Goal: Task Accomplishment & Management: Complete application form

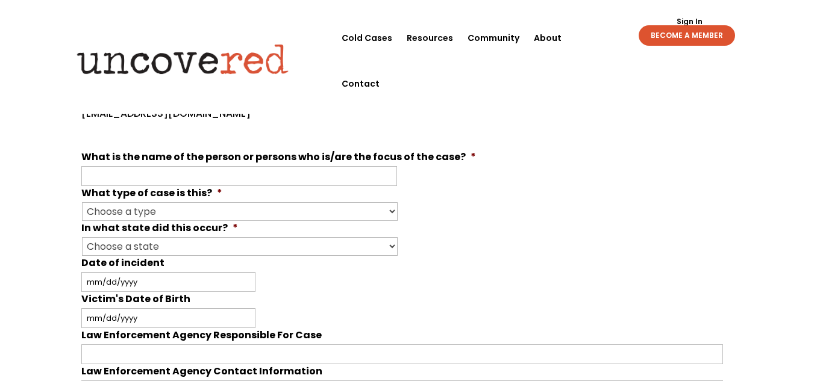
scroll to position [346, 0]
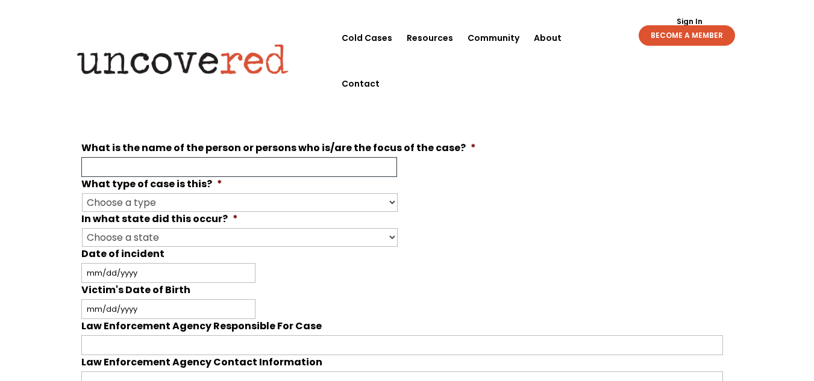
click at [307, 167] on input "What is the name of the person or persons who is/are the focus of the case? *" at bounding box center [239, 167] width 316 height 20
type input "[PERSON_NAME]"
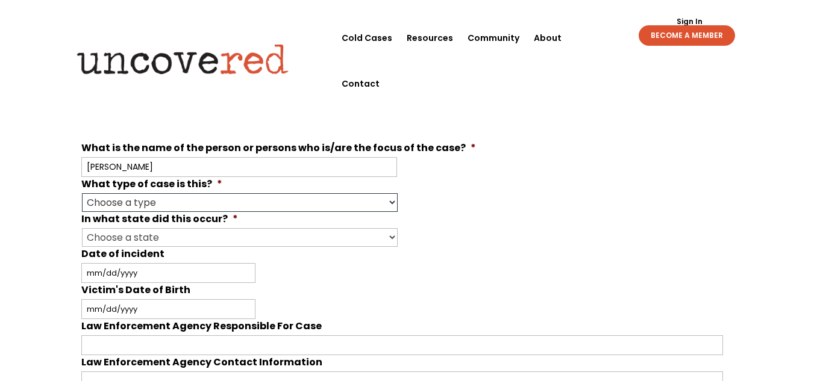
click at [393, 199] on select "Choose a type Missing Murder [MEDICAL_DATA] Other" at bounding box center [240, 202] width 316 height 19
select select "Murder"
click at [82, 193] on select "Choose a type Missing Murder [MEDICAL_DATA] Other" at bounding box center [240, 202] width 316 height 19
click at [392, 235] on select "Choose a state Outside of the U.S. [US_STATE] [US_STATE] [US_STATE] [US_STATE] …" at bounding box center [240, 237] width 316 height 19
click at [82, 228] on select "Choose a state Outside of the U.S. [US_STATE] [US_STATE] [US_STATE] [US_STATE] …" at bounding box center [240, 237] width 316 height 19
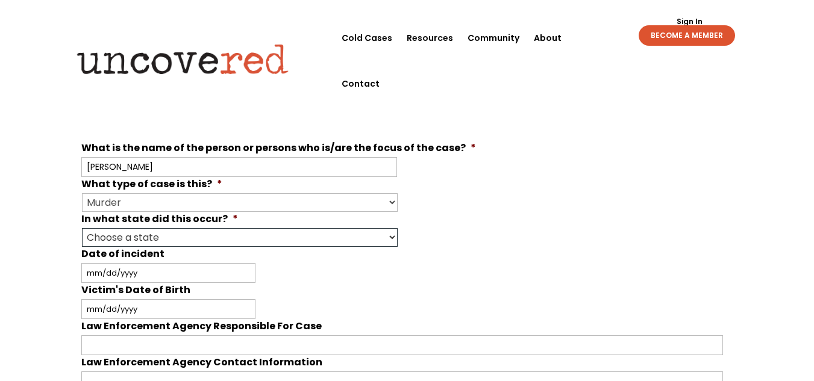
click at [355, 238] on select "Choose a state Outside of the U.S. [US_STATE] [US_STATE] [US_STATE] [US_STATE] …" at bounding box center [240, 237] width 316 height 19
select select "[US_STATE]"
click at [82, 228] on select "Choose a state Outside of the U.S. [US_STATE] [US_STATE] [US_STATE] [US_STATE] …" at bounding box center [240, 237] width 316 height 19
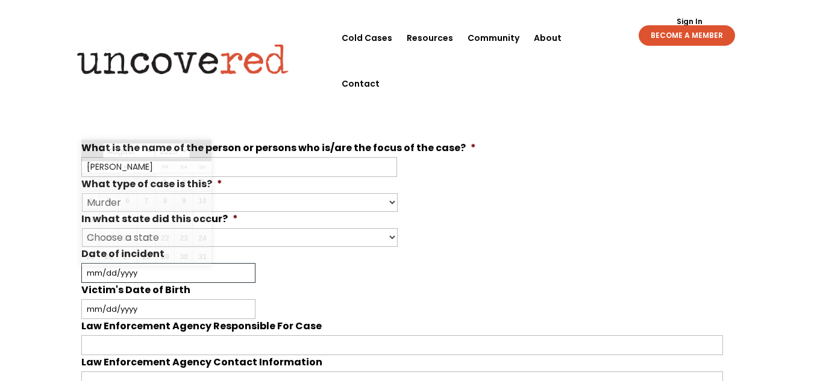
click at [153, 270] on input "Date of incident" at bounding box center [168, 273] width 174 height 20
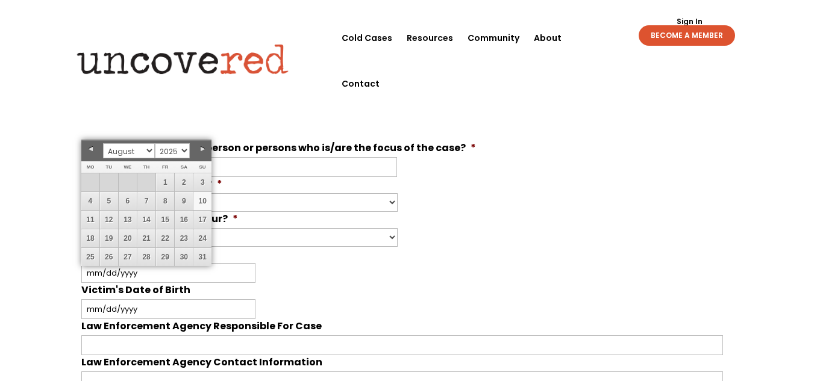
click at [205, 201] on link "10" at bounding box center [202, 201] width 18 height 18
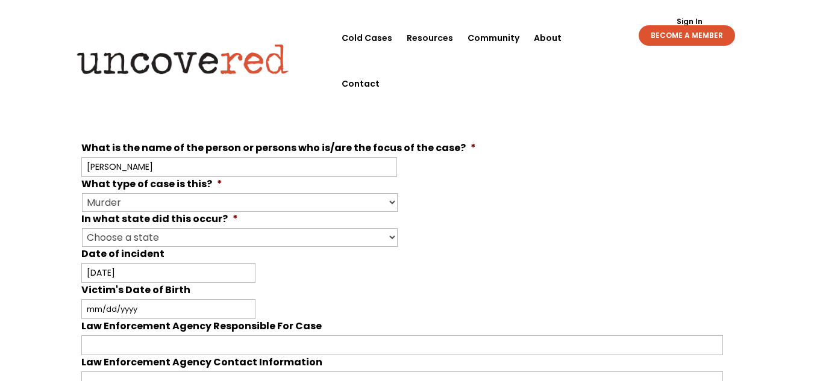
click at [155, 263] on li "Date of incident [DATE] MM slash DD slash YYYY" at bounding box center [406, 265] width 651 height 36
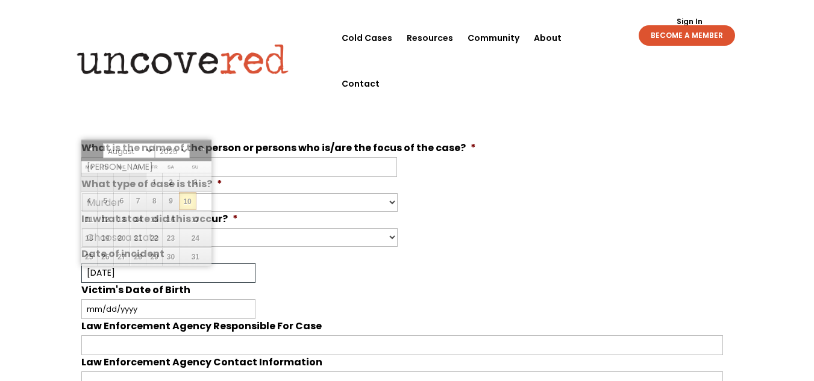
click at [138, 271] on input "[DATE]" at bounding box center [168, 273] width 174 height 20
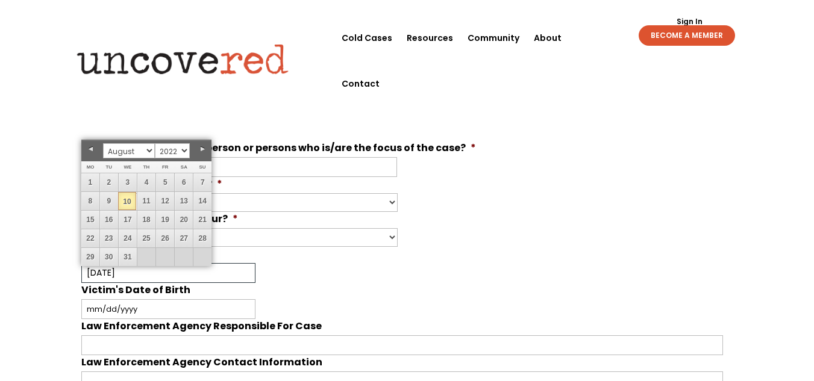
type input "[DATE]"
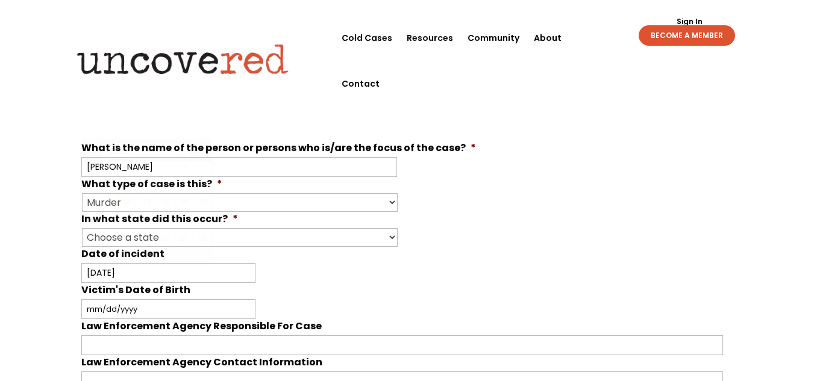
click at [280, 287] on li "Victim's Date of Birth MM slash DD slash YYYY" at bounding box center [406, 301] width 651 height 36
click at [154, 310] on input "Victim's Date of Birth" at bounding box center [168, 309] width 174 height 20
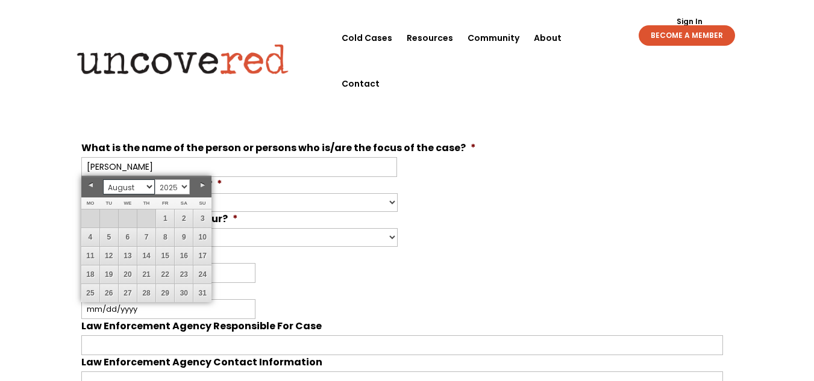
click at [149, 188] on select "January February March April May June July August September October November De…" at bounding box center [129, 187] width 52 height 15
click at [108, 219] on link "1" at bounding box center [109, 219] width 18 height 18
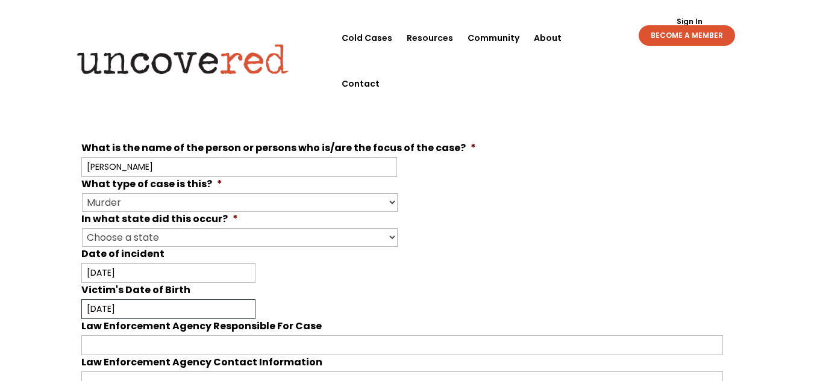
click at [135, 310] on input "[DATE]" at bounding box center [168, 309] width 174 height 20
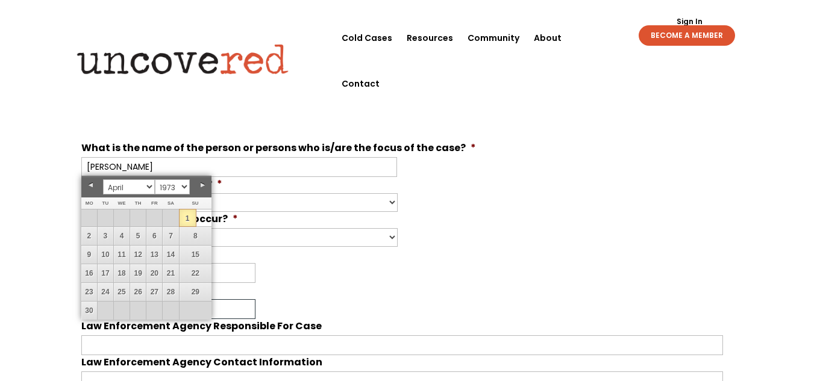
type input "[DATE]"
click at [441, 263] on div "[DATE] MM slash DD slash YYYY" at bounding box center [402, 273] width 642 height 20
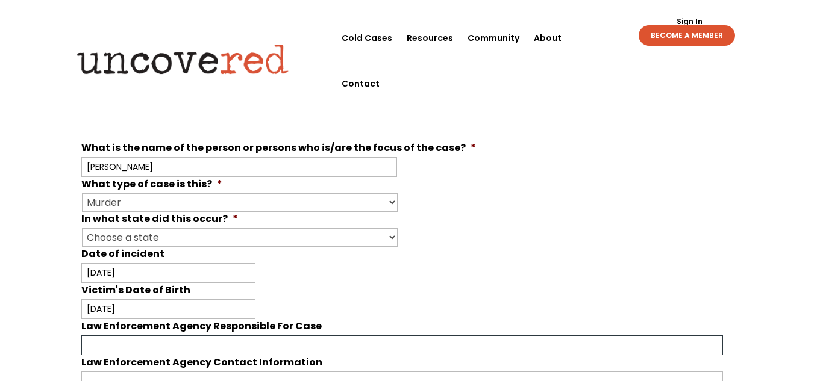
click at [297, 341] on input "Law Enforcement Agency Responsible For Case" at bounding box center [402, 346] width 642 height 20
type input "M"
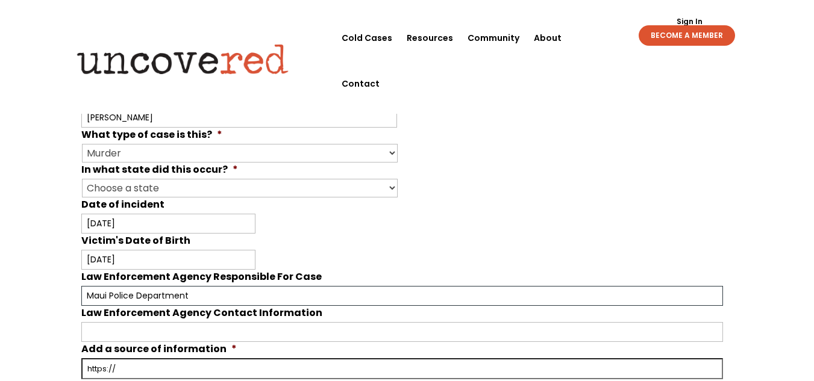
scroll to position [418, 0]
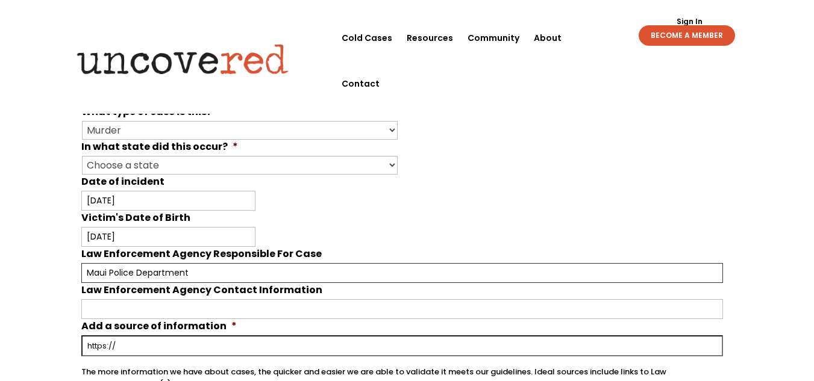
type input "Maui Police Department"
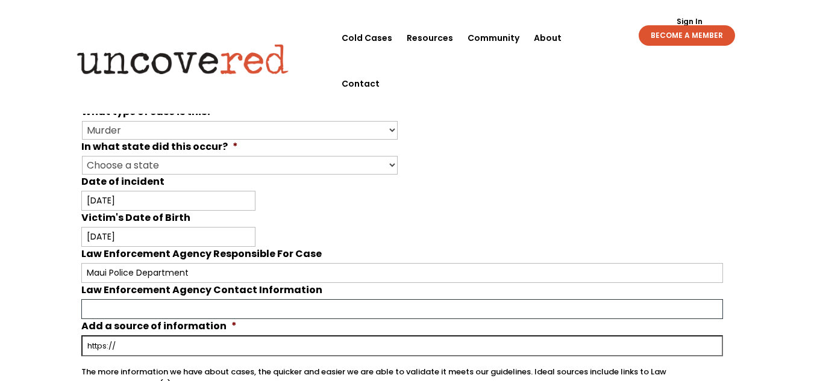
click at [277, 307] on input "Law Enforcement Agency Contact Information" at bounding box center [402, 309] width 642 height 20
type input "c"
type input "Cold Case Unit [PHONE_NUMBER] email [EMAIL_ADDRESS][DOMAIN_NAME]"
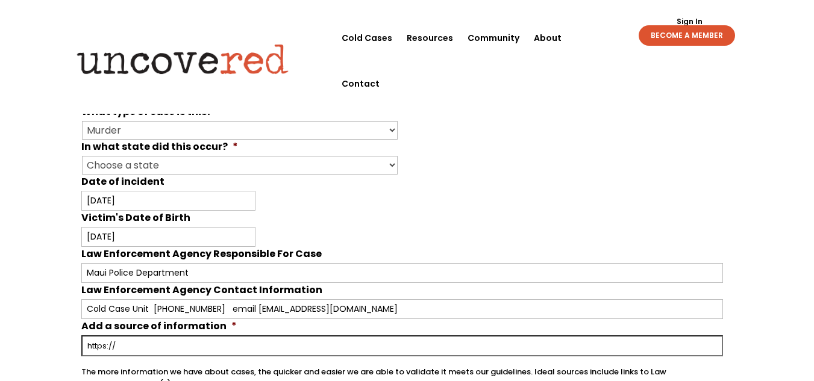
click at [317, 340] on input "Add a source of information *" at bounding box center [402, 346] width 642 height 21
click at [201, 343] on input "Add a source of information *" at bounding box center [402, 346] width 642 height 21
paste input "[URL][DOMAIN_NAME]"
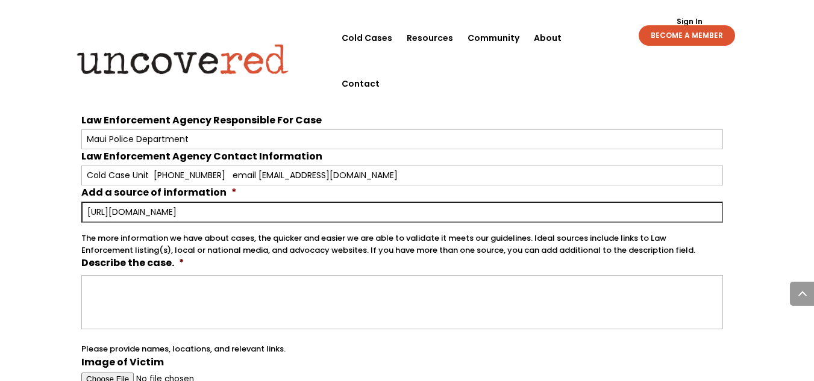
scroll to position [563, 0]
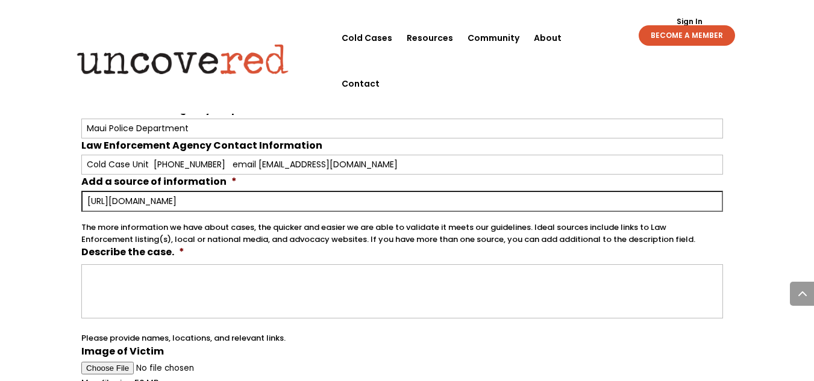
type input "[URL][DOMAIN_NAME]"
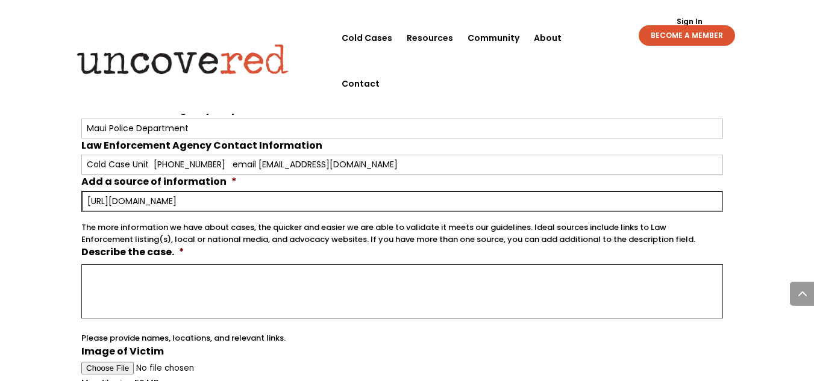
scroll to position [0, 0]
click at [155, 271] on textarea "Describe the case. *" at bounding box center [402, 291] width 642 height 54
type textarea "m"
click at [392, 274] on textarea "My Brother, [PERSON_NAME] was found deceased and nude before 6" at bounding box center [402, 291] width 642 height 54
click at [195, 277] on textarea "My Brother, [PERSON_NAME] was found deceased and nude before 6" at bounding box center [402, 291] width 642 height 54
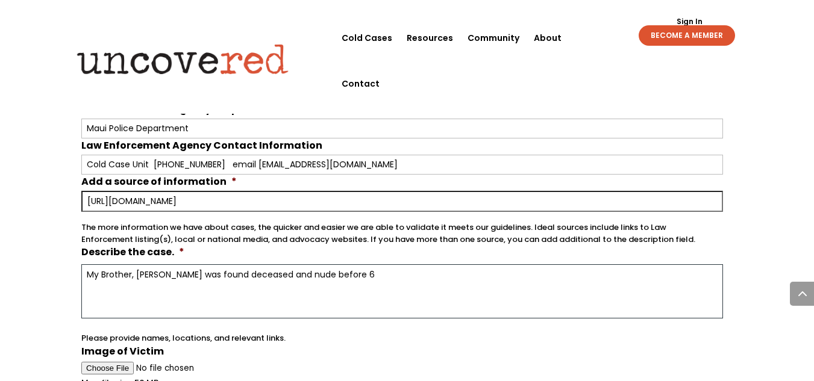
click at [364, 273] on textarea "My Brother, [PERSON_NAME] was found deceased and nude before 6" at bounding box center [402, 291] width 642 height 54
click at [327, 275] on textarea "My Brother, [PERSON_NAME] was found deceased and nude before 6:30am on [DATE]" at bounding box center [402, 291] width 642 height 54
click at [436, 277] on textarea "My Brother, [PERSON_NAME] was found deceased before 6:30am on [DATE]" at bounding box center [402, 291] width 642 height 54
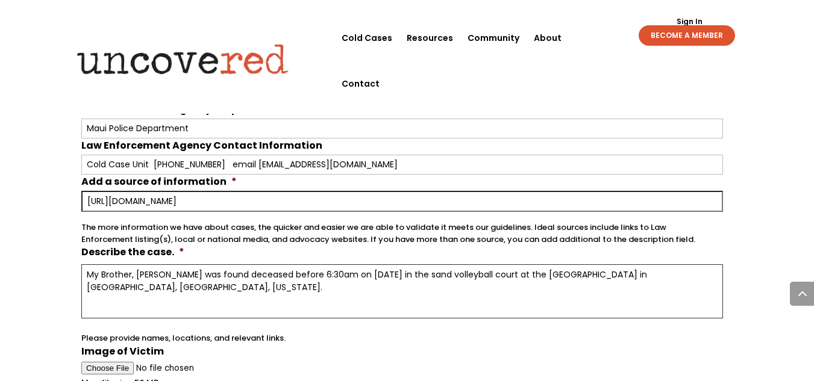
click at [608, 274] on textarea "My Brother, [PERSON_NAME] was found deceased before 6:30am on [DATE] in the san…" at bounding box center [402, 291] width 642 height 54
click at [146, 289] on textarea "My Brother, [PERSON_NAME] was found deceased before 6:30am on [DATE] in the san…" at bounding box center [402, 291] width 642 height 54
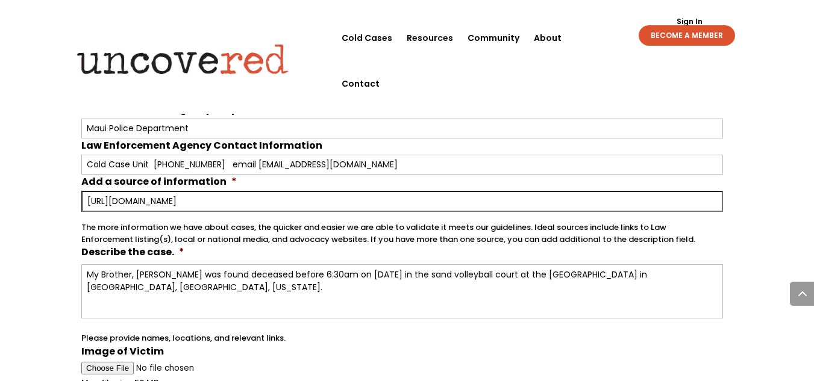
click at [157, 251] on label "Describe the case. *" at bounding box center [132, 252] width 103 height 13
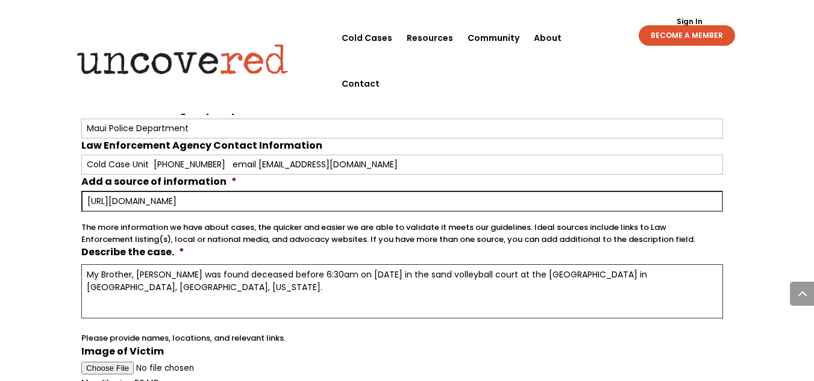
click at [157, 264] on textarea "My Brother, [PERSON_NAME] was found deceased before 6:30am on [DATE] in the san…" at bounding box center [402, 291] width 642 height 54
click at [151, 290] on textarea "My Brother, [PERSON_NAME] was found deceased before 6:30am on [DATE] in the san…" at bounding box center [402, 291] width 642 height 54
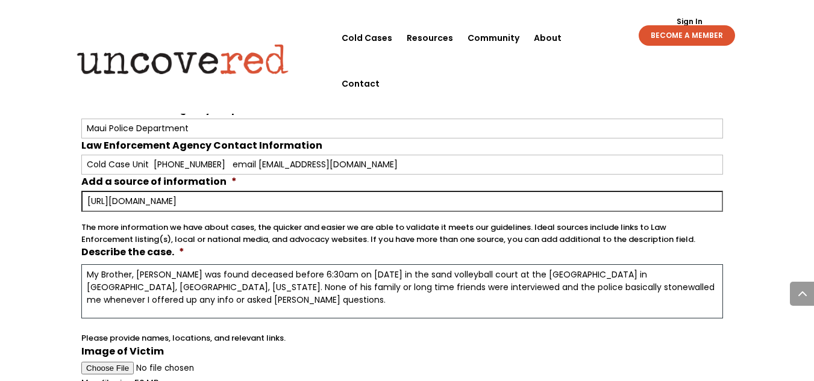
click at [326, 289] on textarea "My Brother, [PERSON_NAME] was found deceased before 6:30am on [DATE] in the san…" at bounding box center [402, 291] width 642 height 54
click at [133, 301] on textarea "My Brother, [PERSON_NAME] was found deceased before 6:30am on [DATE] in the san…" at bounding box center [402, 291] width 642 height 54
click at [199, 299] on textarea "My Brother, [PERSON_NAME] was found deceased before 6:30am on [DATE] in the san…" at bounding box center [402, 291] width 642 height 54
click at [460, 287] on textarea "My Brother, [PERSON_NAME] was found deceased before 6:30am on [DATE] in the san…" at bounding box center [402, 291] width 642 height 54
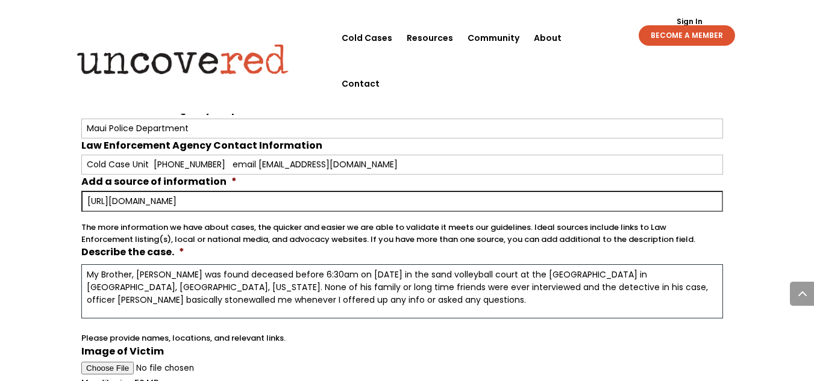
click at [356, 301] on textarea "My Brother, [PERSON_NAME] was found deceased before 6:30am on [DATE] in the san…" at bounding box center [402, 291] width 642 height 54
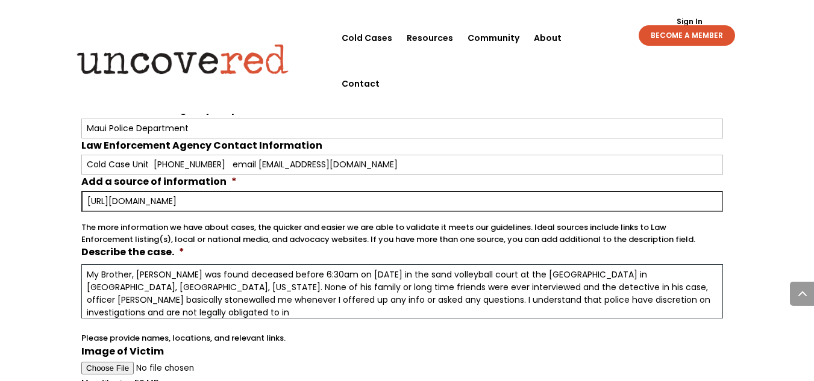
scroll to position [1, 0]
click at [356, 301] on textarea "My Brother, [PERSON_NAME] was found deceased before 6:30am on [DATE] in the san…" at bounding box center [402, 291] width 642 height 54
click at [327, 310] on textarea "My Brother, [PERSON_NAME] was found deceased before 6:30am on [DATE] in the san…" at bounding box center [402, 291] width 642 height 54
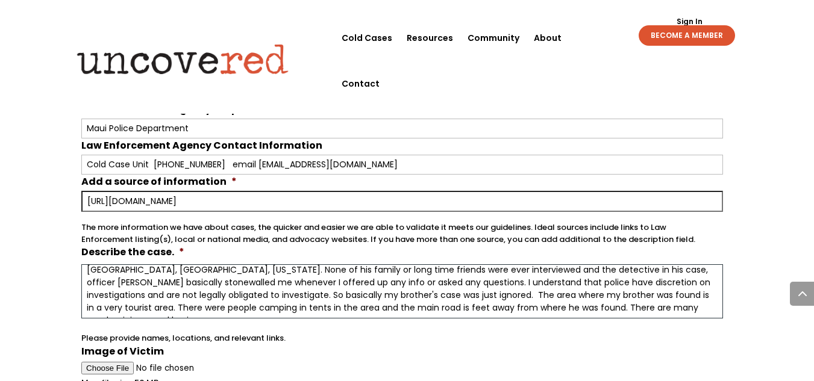
scroll to position [27, 0]
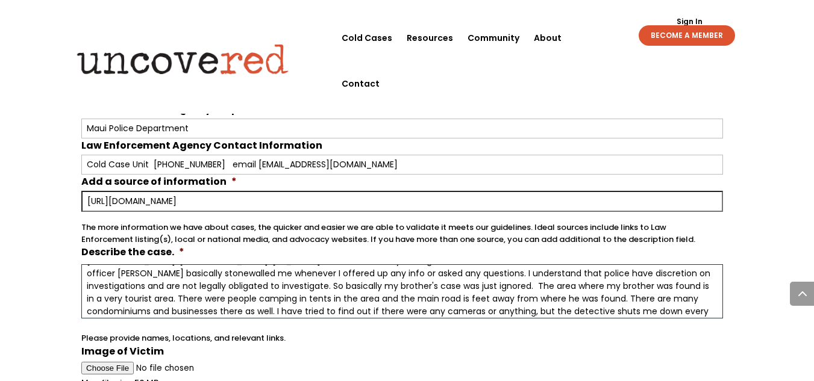
type textarea "My Brother, [PERSON_NAME] was found deceased before 6:30am on [DATE] in the san…"
